Goal: Transaction & Acquisition: Purchase product/service

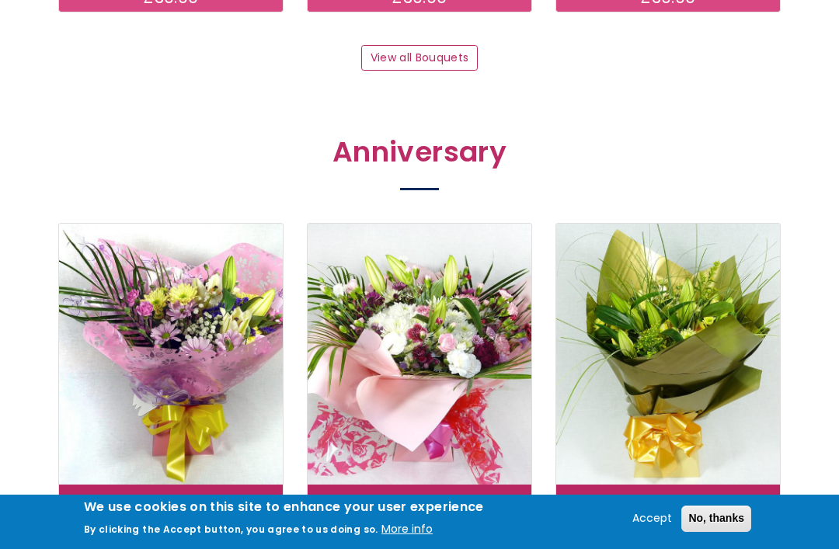
scroll to position [1791, 0]
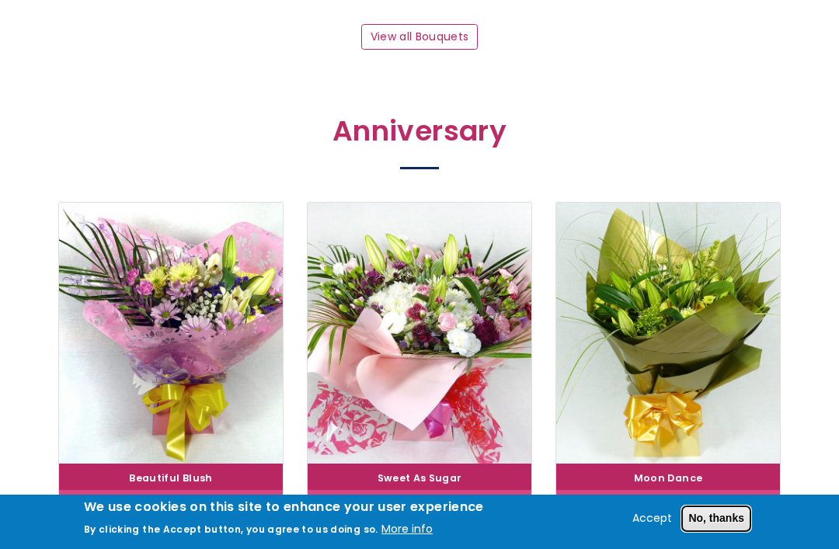
click at [721, 532] on button "No, thanks" at bounding box center [716, 519] width 70 height 26
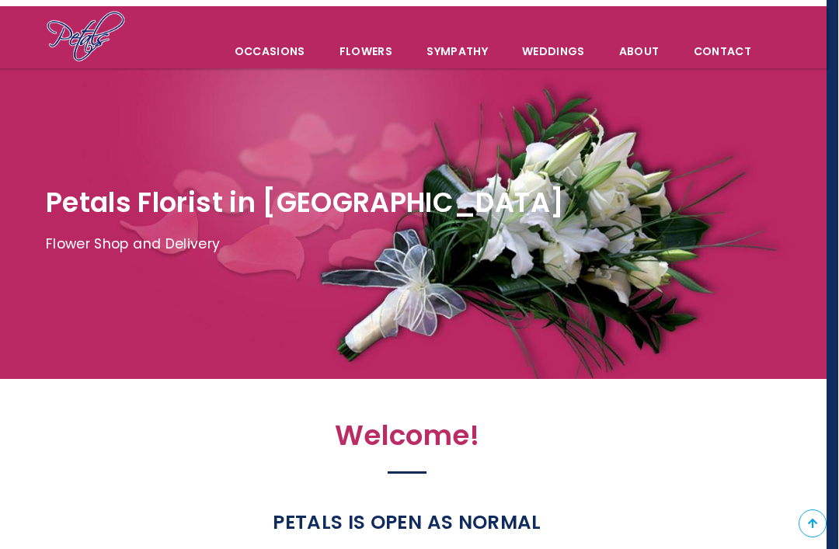
scroll to position [0, 12]
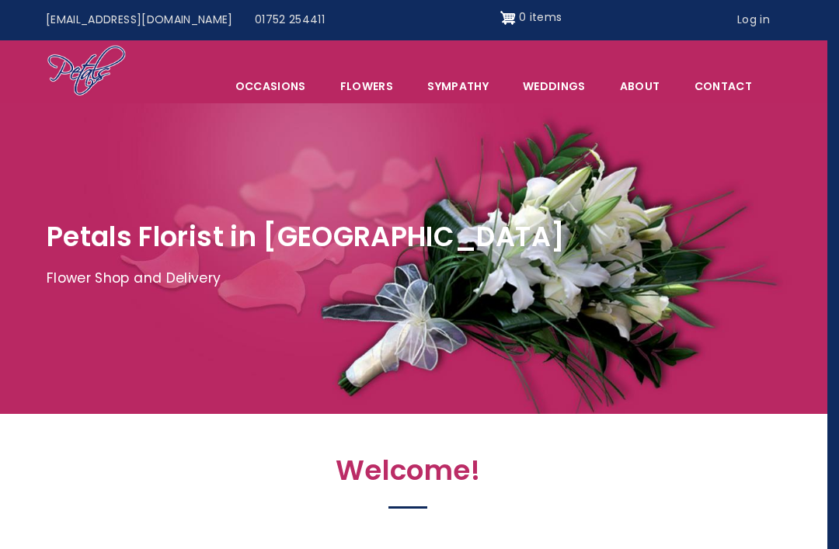
click at [463, 93] on link "Sympathy" at bounding box center [458, 86] width 94 height 33
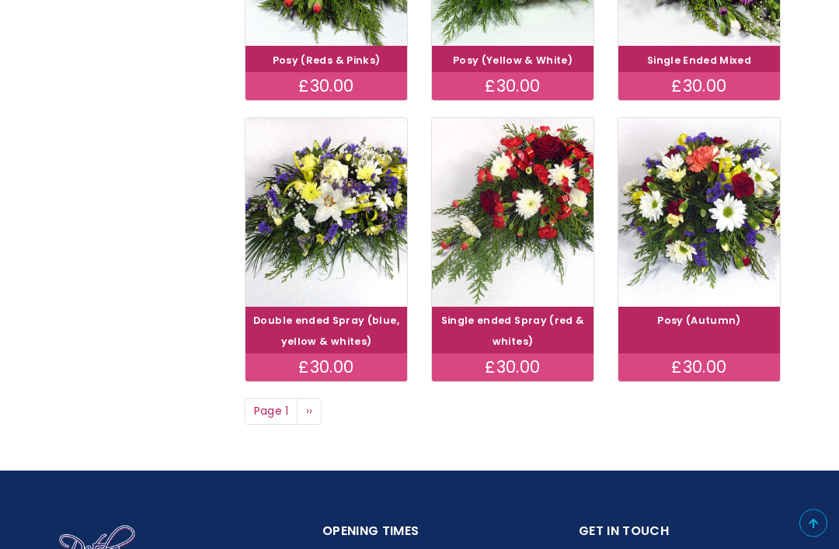
scroll to position [1026, 0]
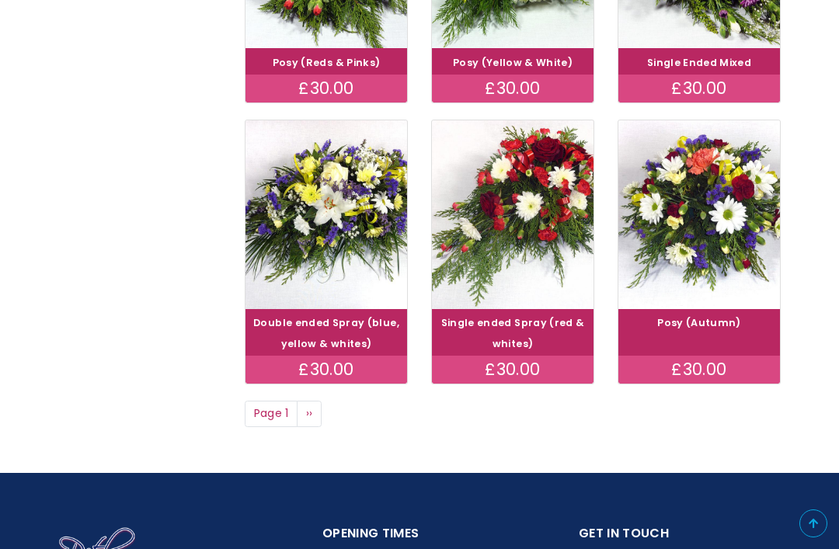
click at [709, 211] on img at bounding box center [699, 214] width 162 height 189
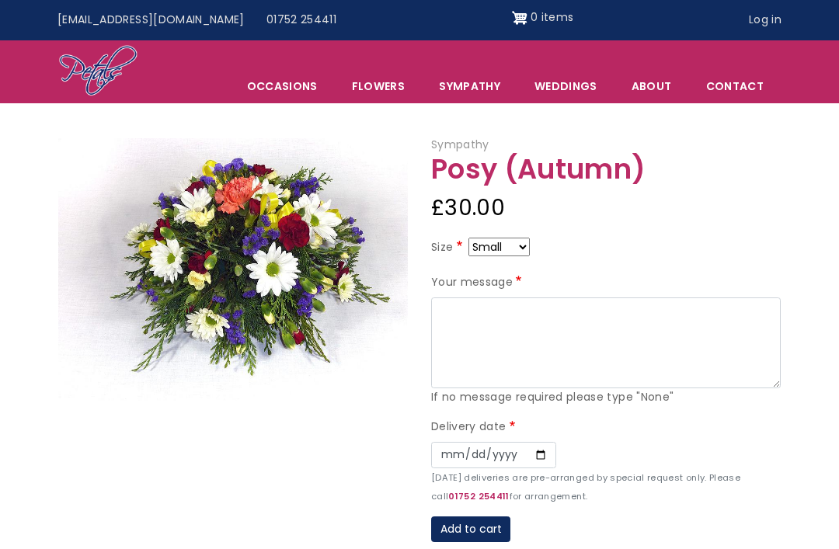
click at [521, 251] on select "Small Medium Large" at bounding box center [498, 247] width 61 height 19
select select "9"
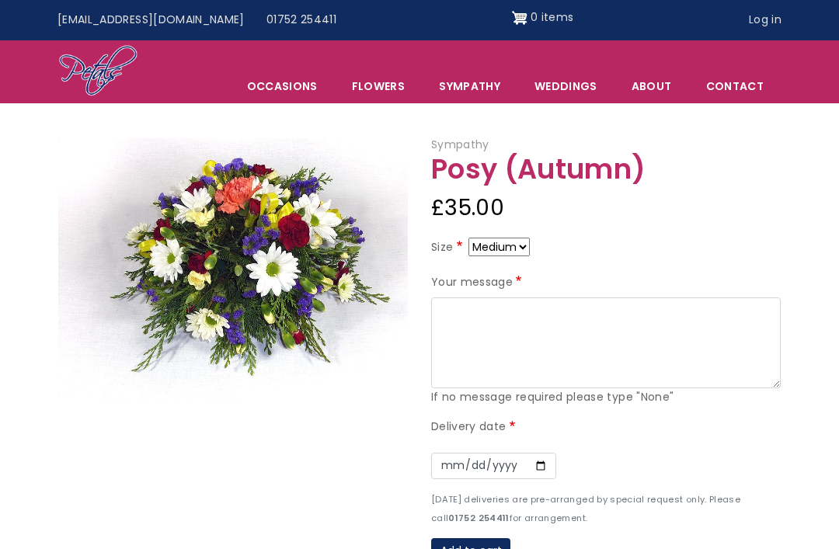
click at [660, 87] on link "About" at bounding box center [651, 86] width 73 height 33
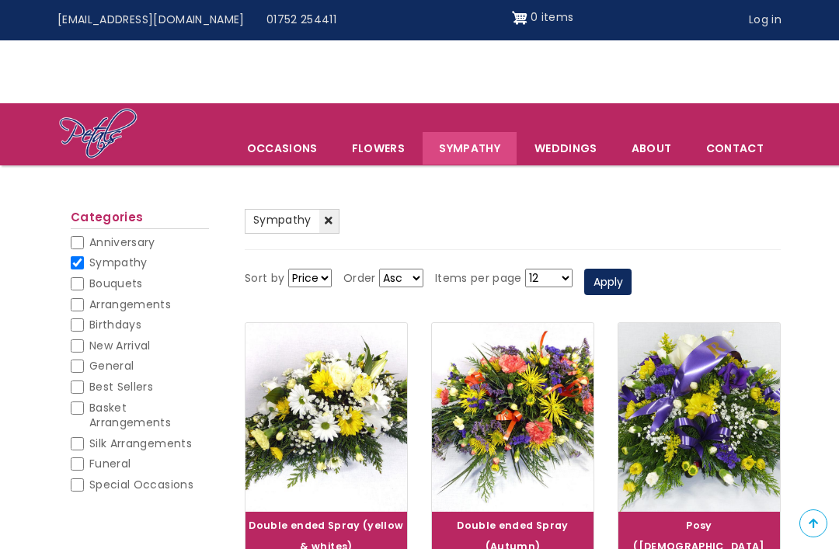
scroll to position [1076, 0]
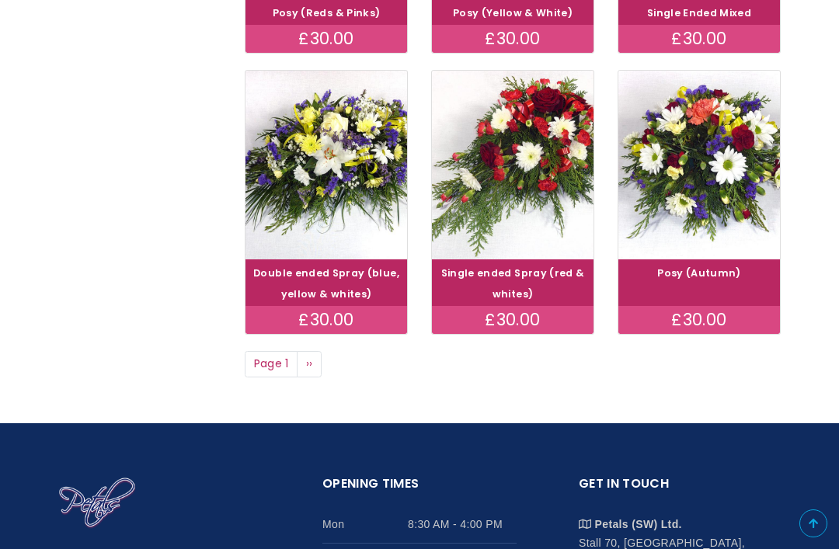
click at [349, 169] on img at bounding box center [326, 165] width 162 height 189
click at [726, 167] on img at bounding box center [699, 165] width 162 height 189
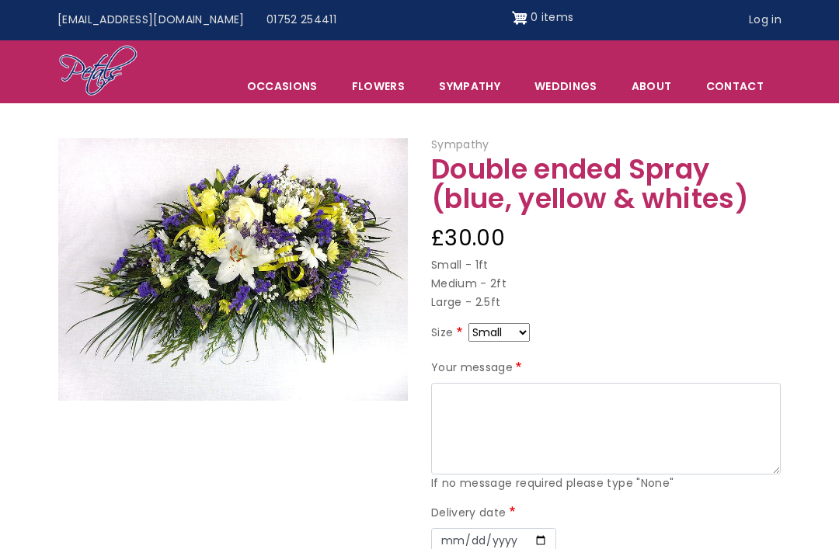
click at [528, 335] on select "Small Medium Large" at bounding box center [498, 332] width 61 height 19
select select "9"
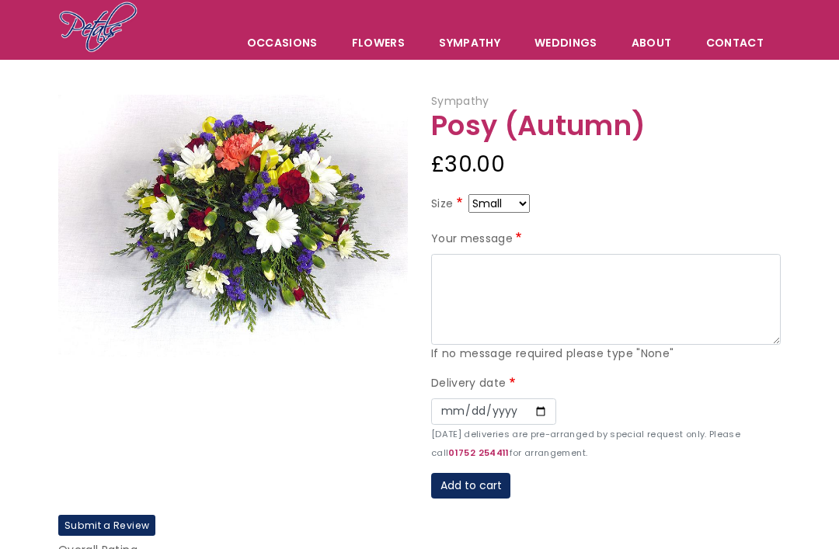
scroll to position [44, 0]
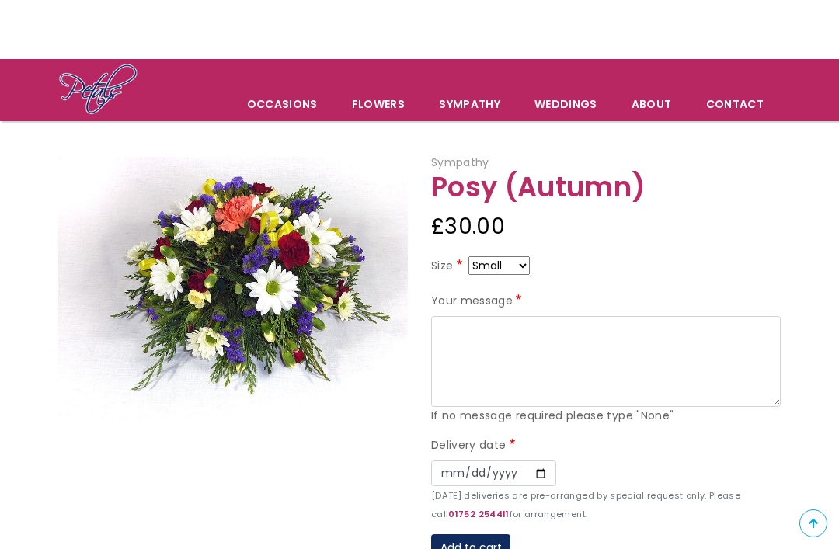
click at [517, 268] on select "Small Medium Large" at bounding box center [498, 265] width 61 height 19
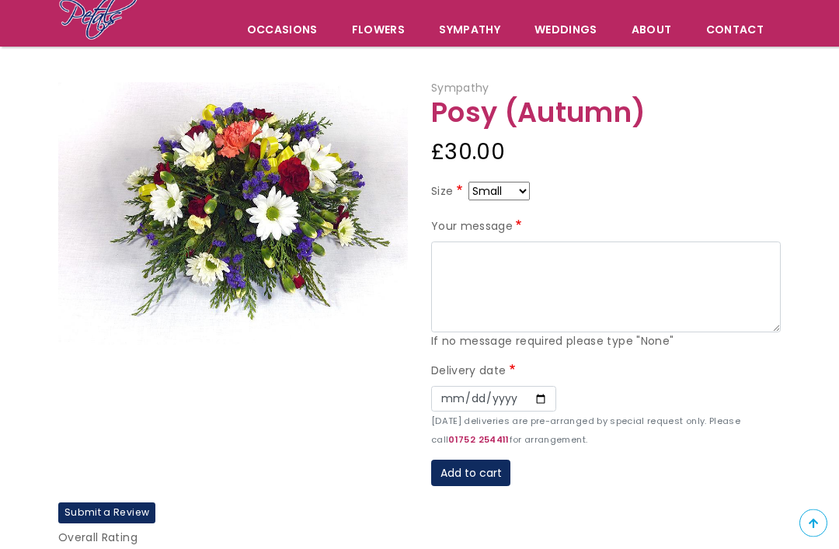
scroll to position [120, 0]
